Goal: Use online tool/utility: Utilize a website feature to perform a specific function

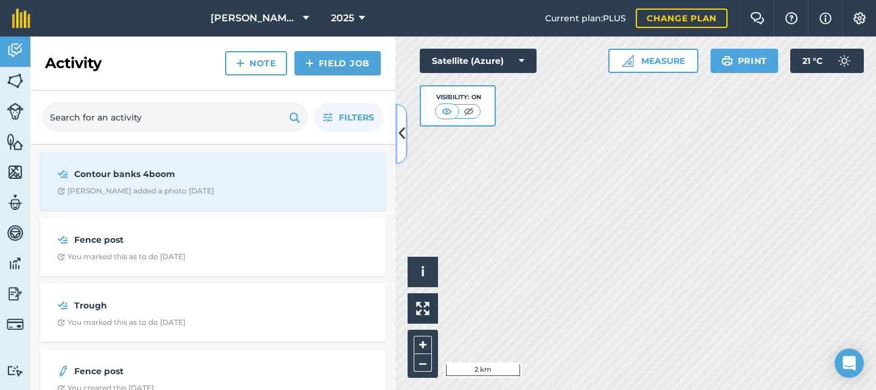
click at [400, 134] on icon at bounding box center [401, 133] width 7 height 21
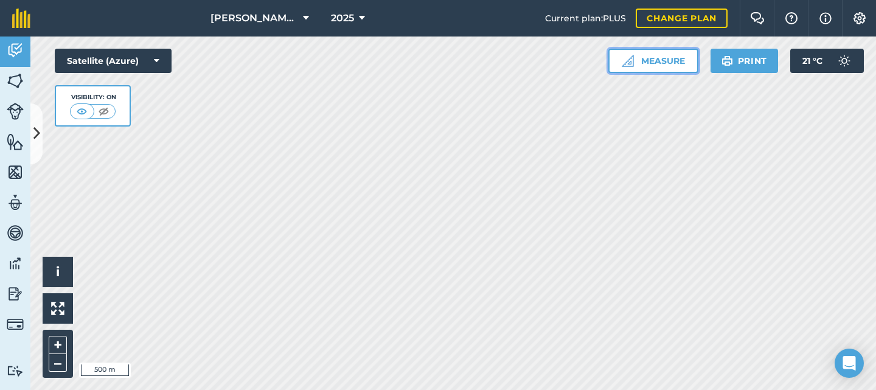
click at [660, 59] on button "Measure" at bounding box center [653, 61] width 90 height 24
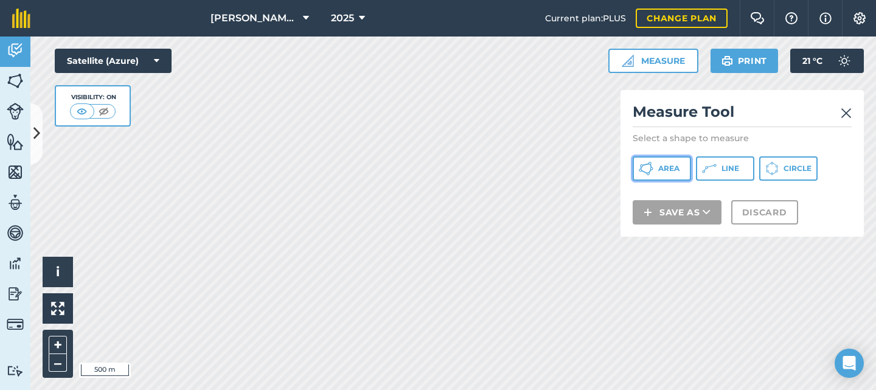
click at [674, 174] on button "Area" at bounding box center [661, 168] width 58 height 24
click at [847, 113] on img at bounding box center [845, 113] width 11 height 15
